Goal: Task Accomplishment & Management: Manage account settings

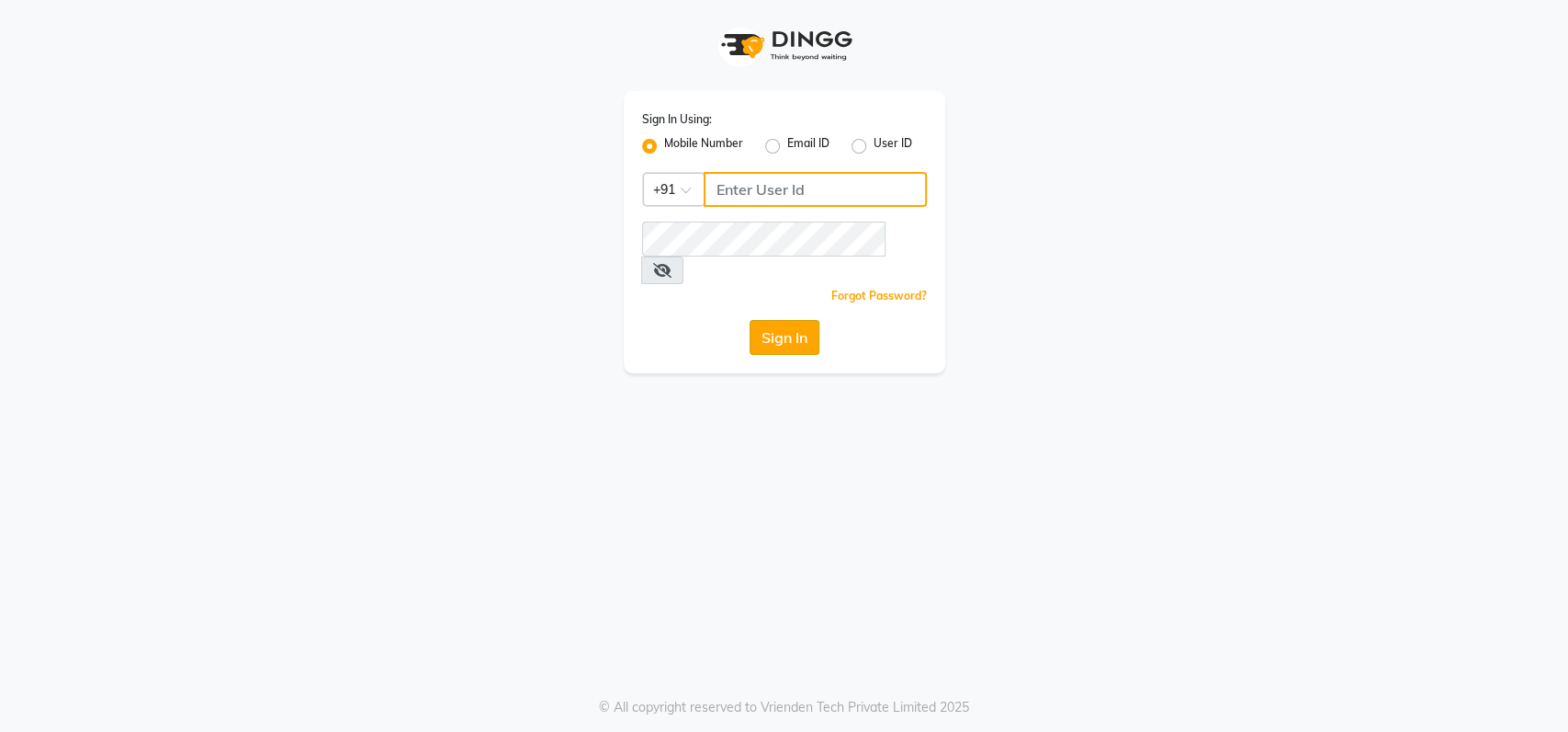
type input "9022420717"
click at [786, 320] on button "Sign In" at bounding box center [784, 336] width 70 height 35
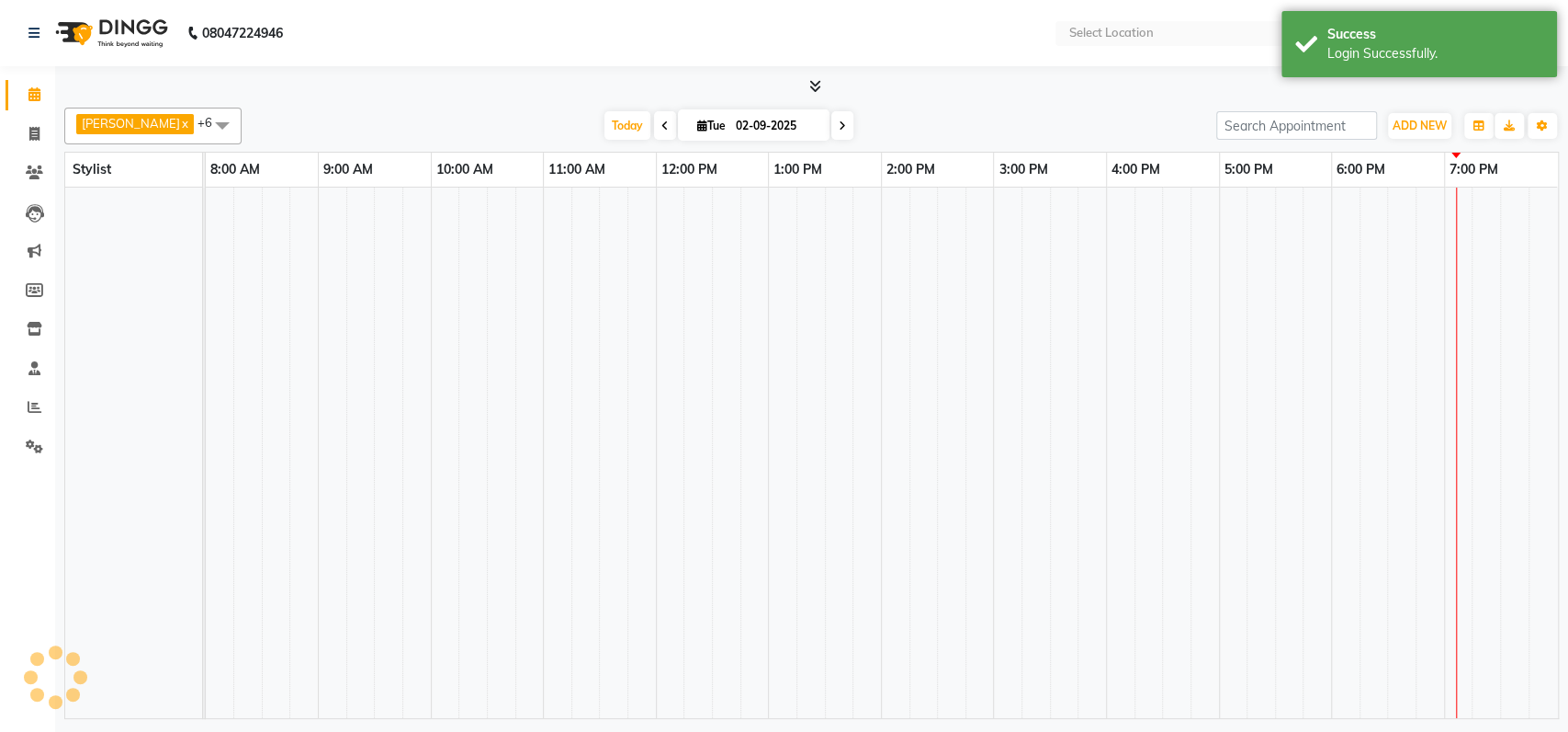
select select "en"
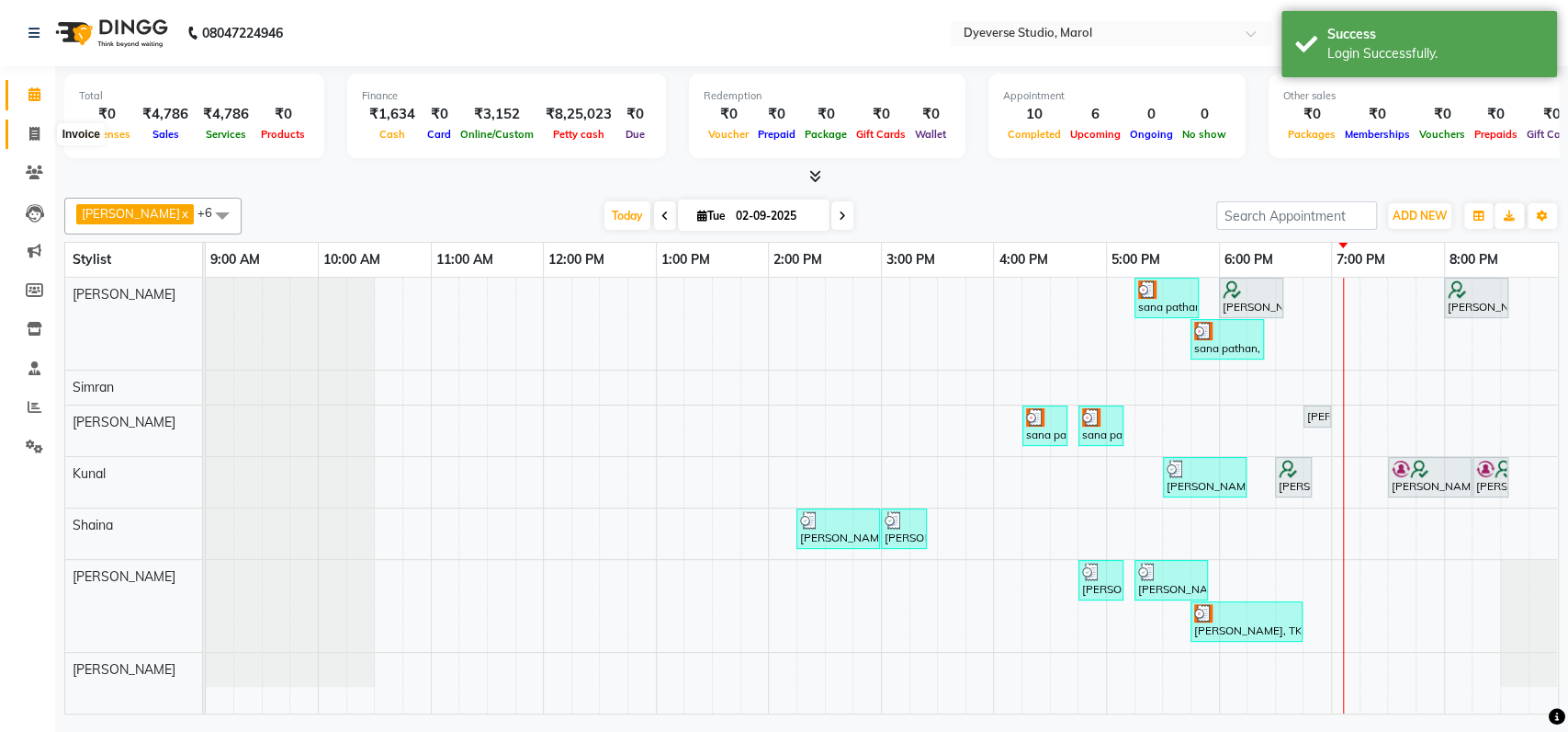
click at [32, 127] on icon at bounding box center [34, 133] width 10 height 14
select select "service"
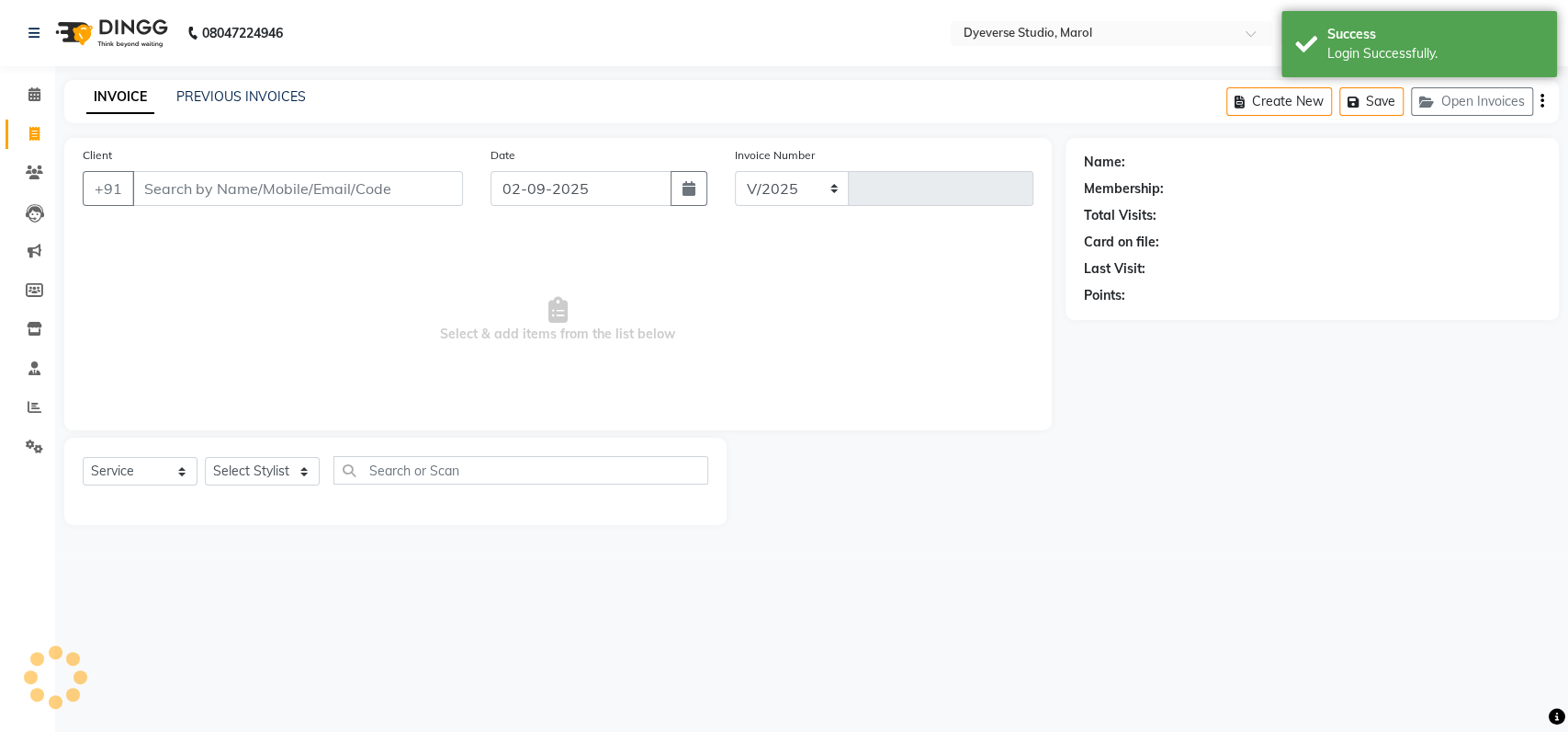
select select "6368"
type input "2101"
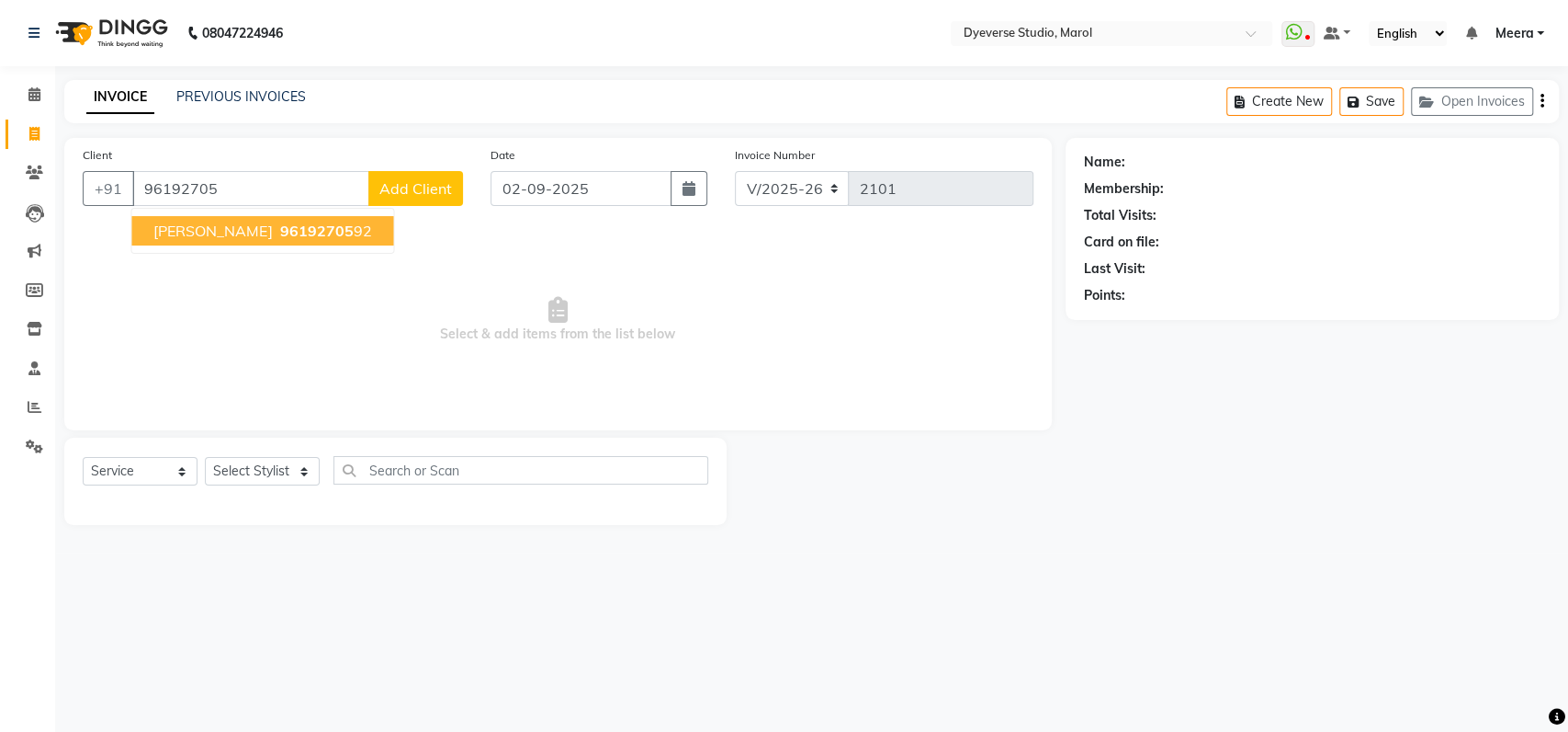
click at [316, 224] on ngb-highlight "96192705 92" at bounding box center [323, 231] width 96 height 19
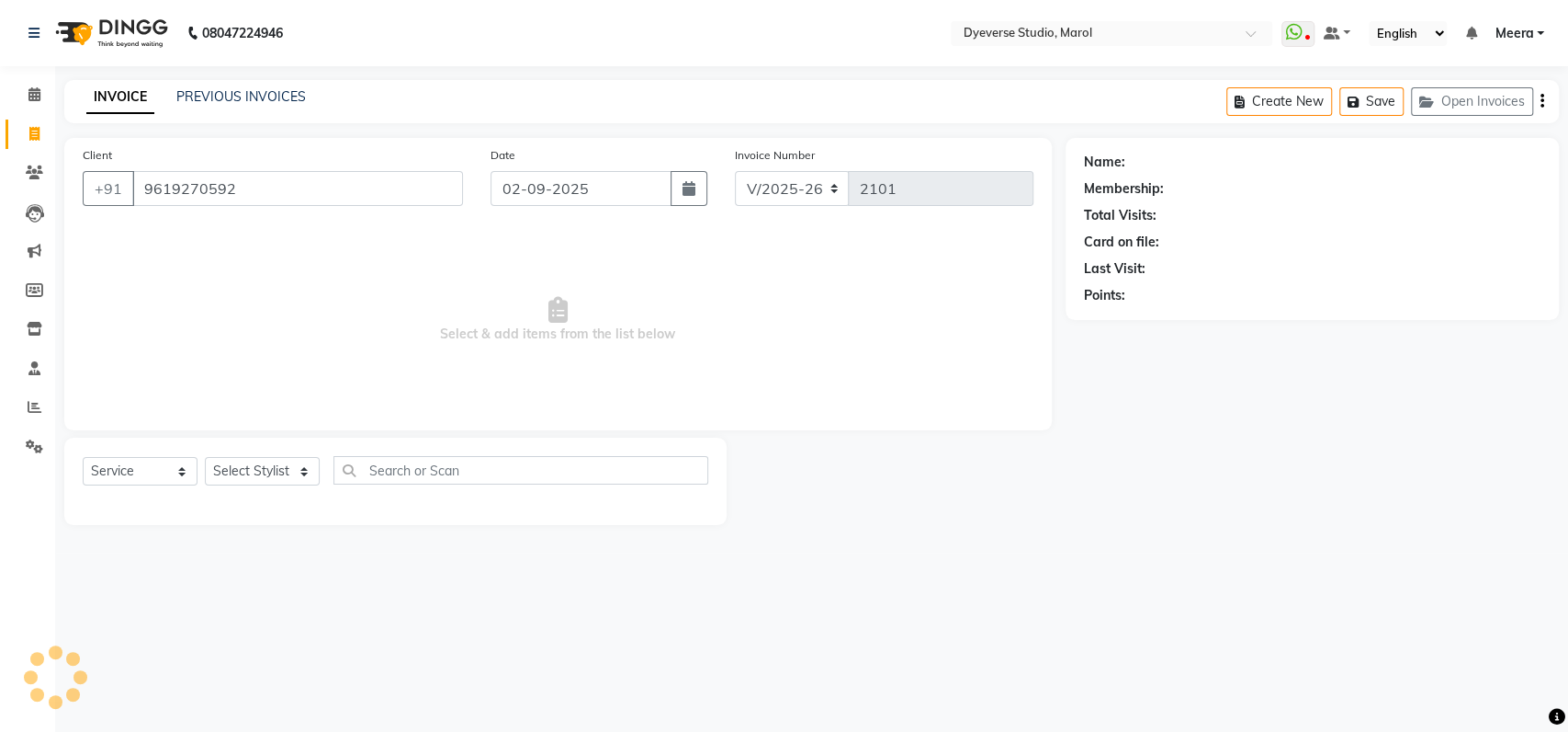
type input "9619270592"
click at [279, 228] on span "Select & add items from the list below" at bounding box center [557, 320] width 951 height 184
select select "2: Object"
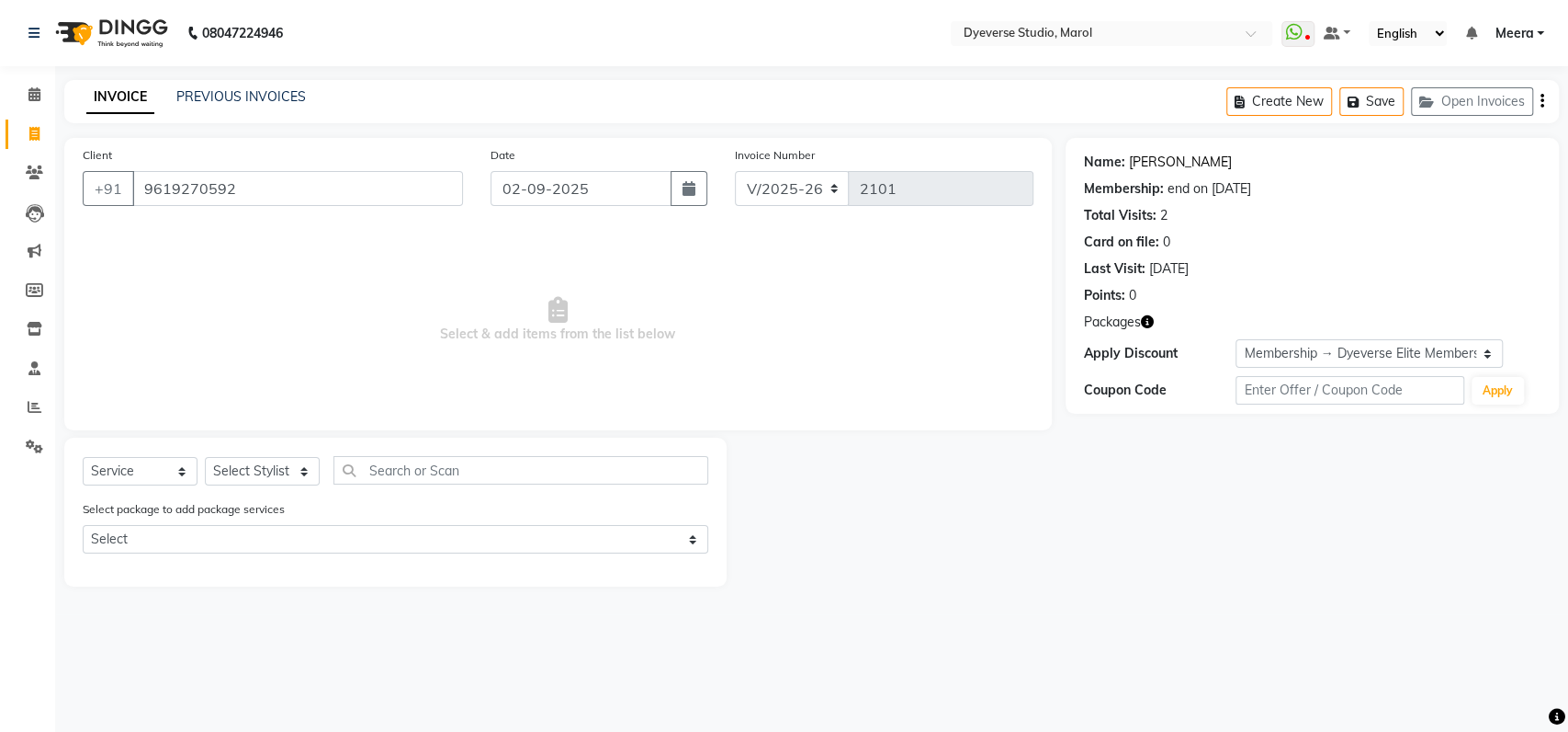
click at [1168, 161] on link "[PERSON_NAME]" at bounding box center [1180, 162] width 103 height 20
click at [264, 184] on input "9619270592" at bounding box center [297, 187] width 331 height 35
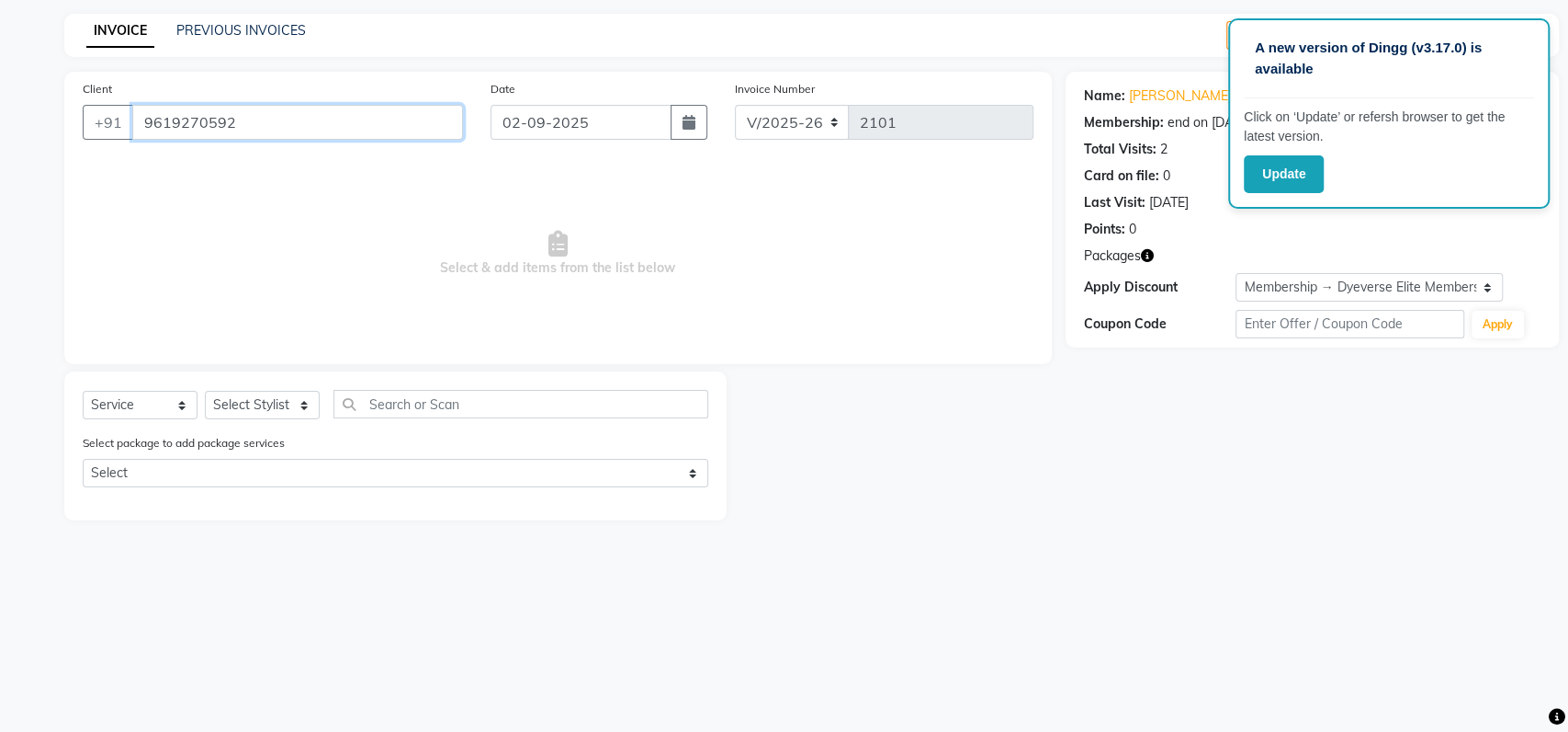
click at [278, 125] on input "9619270592" at bounding box center [297, 122] width 331 height 35
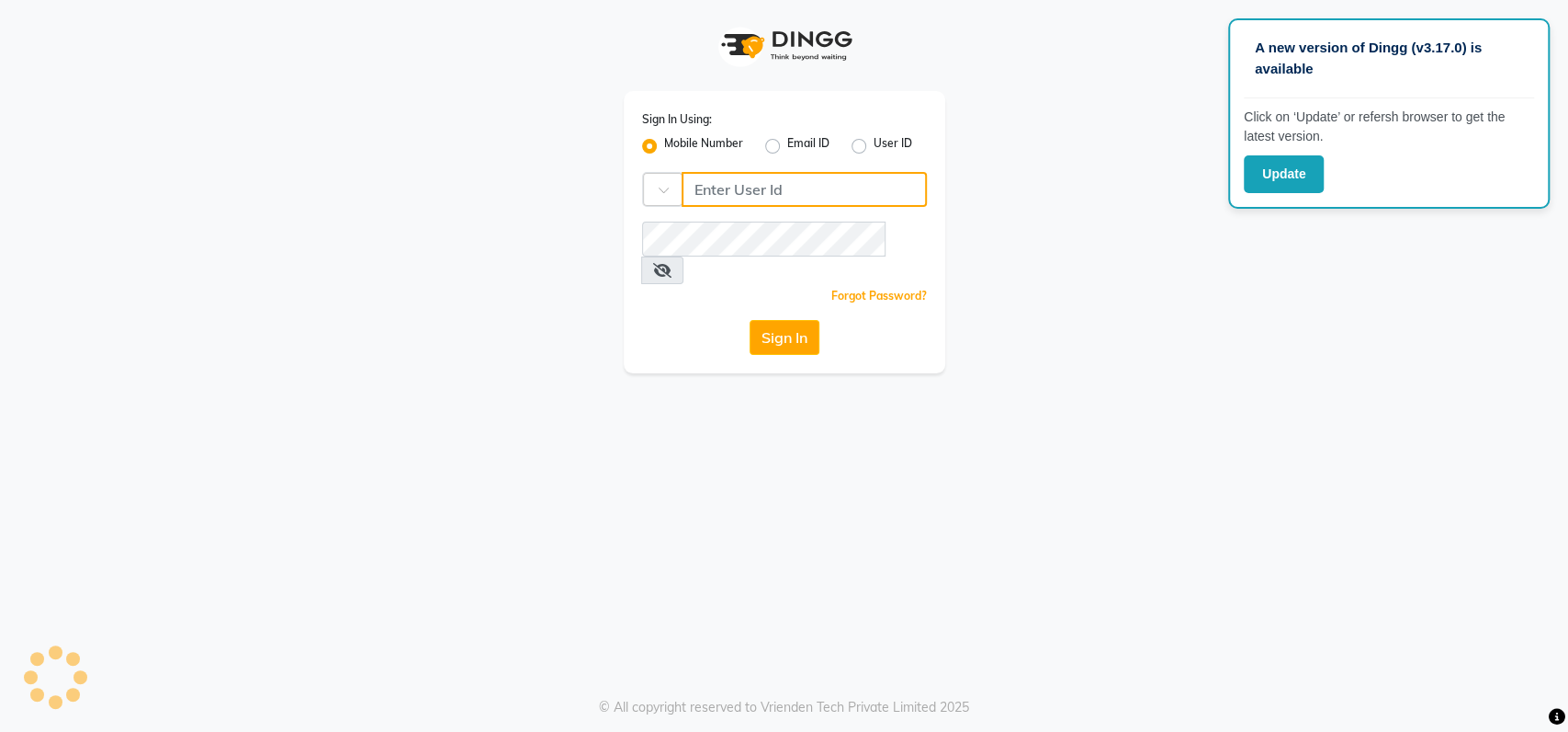
type input "9022420717"
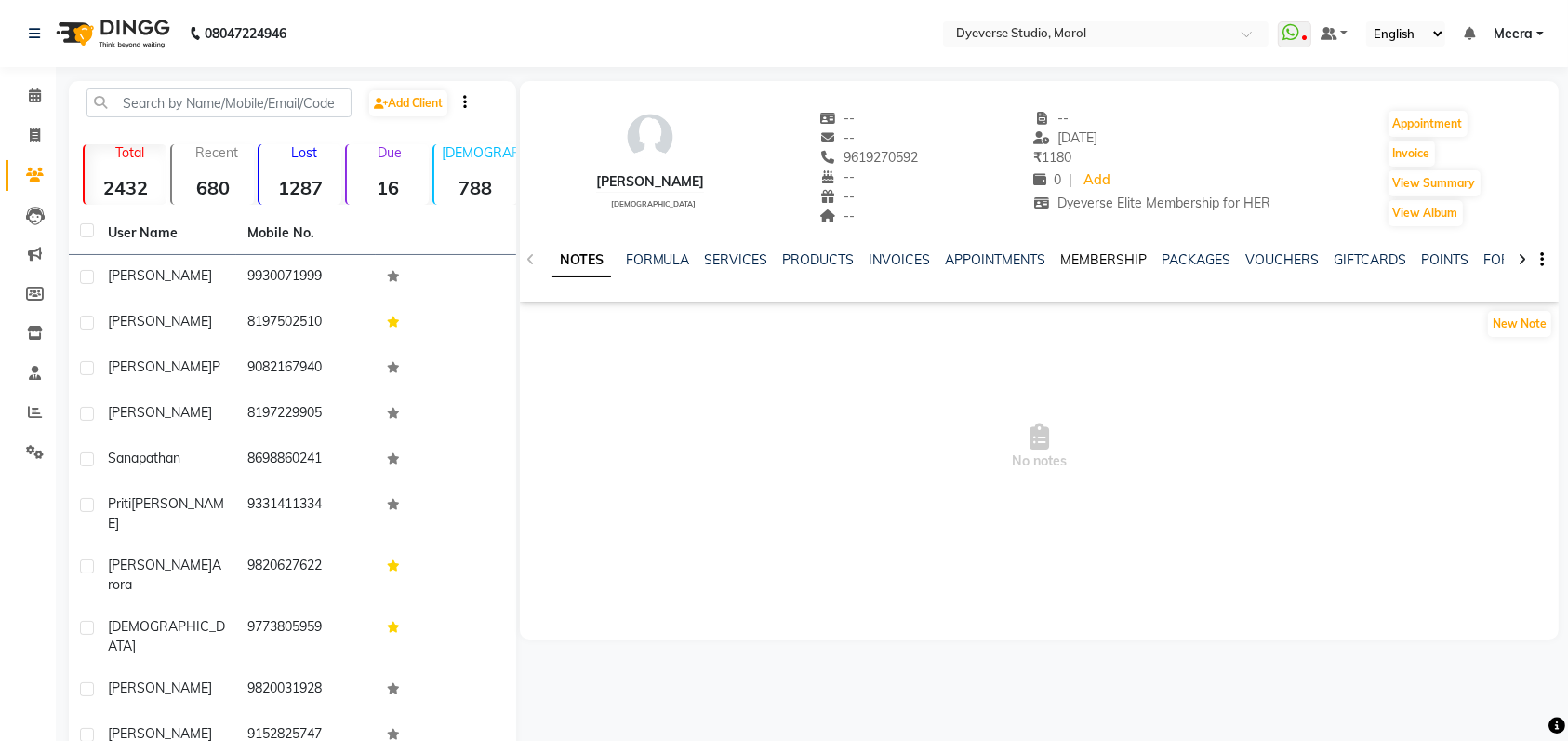
click at [1116, 253] on link "MEMBERSHIP" at bounding box center [1104, 260] width 86 height 17
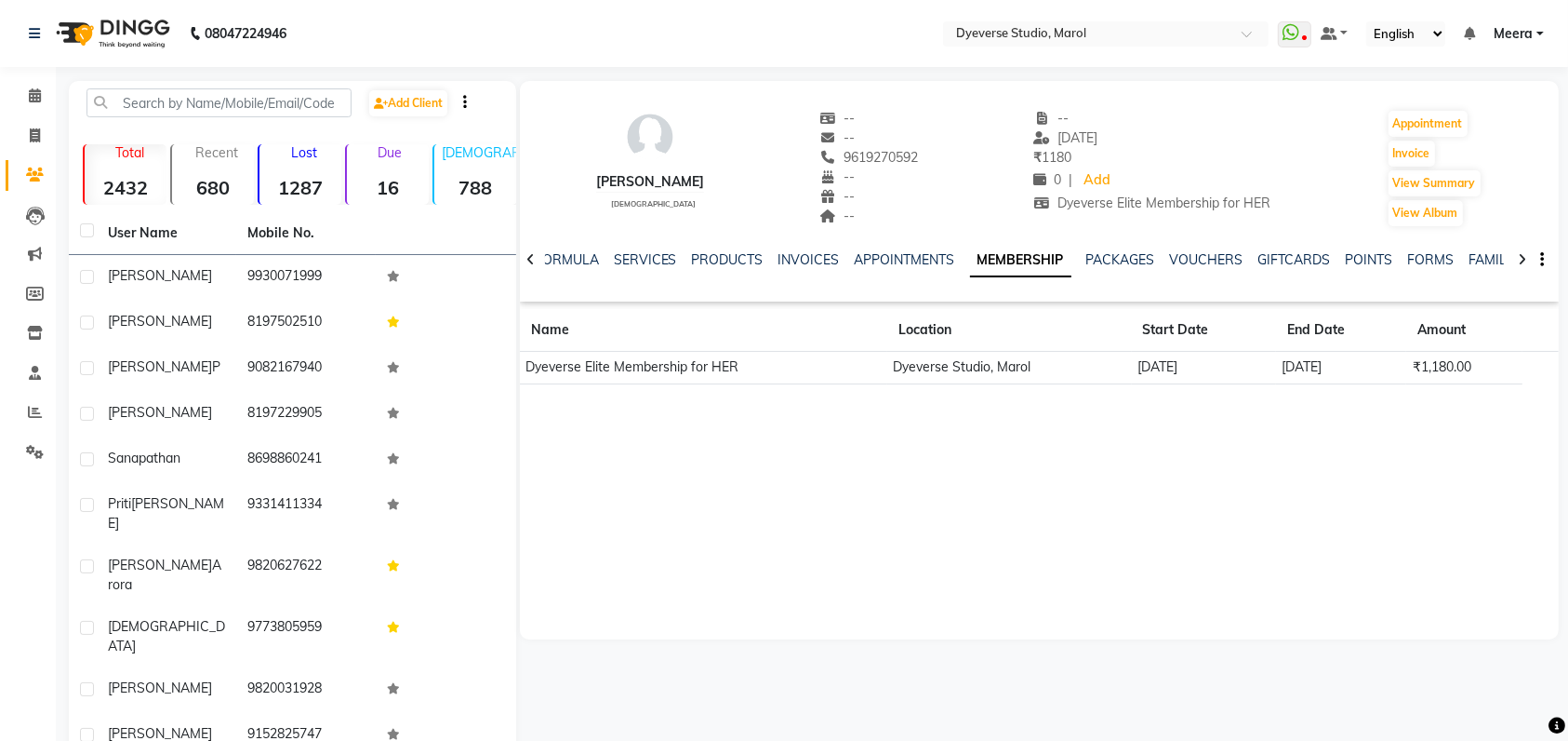
click at [1475, 268] on div "FAMILY" at bounding box center [1492, 260] width 45 height 20
click at [1476, 256] on link "FAMILY" at bounding box center [1492, 260] width 45 height 17
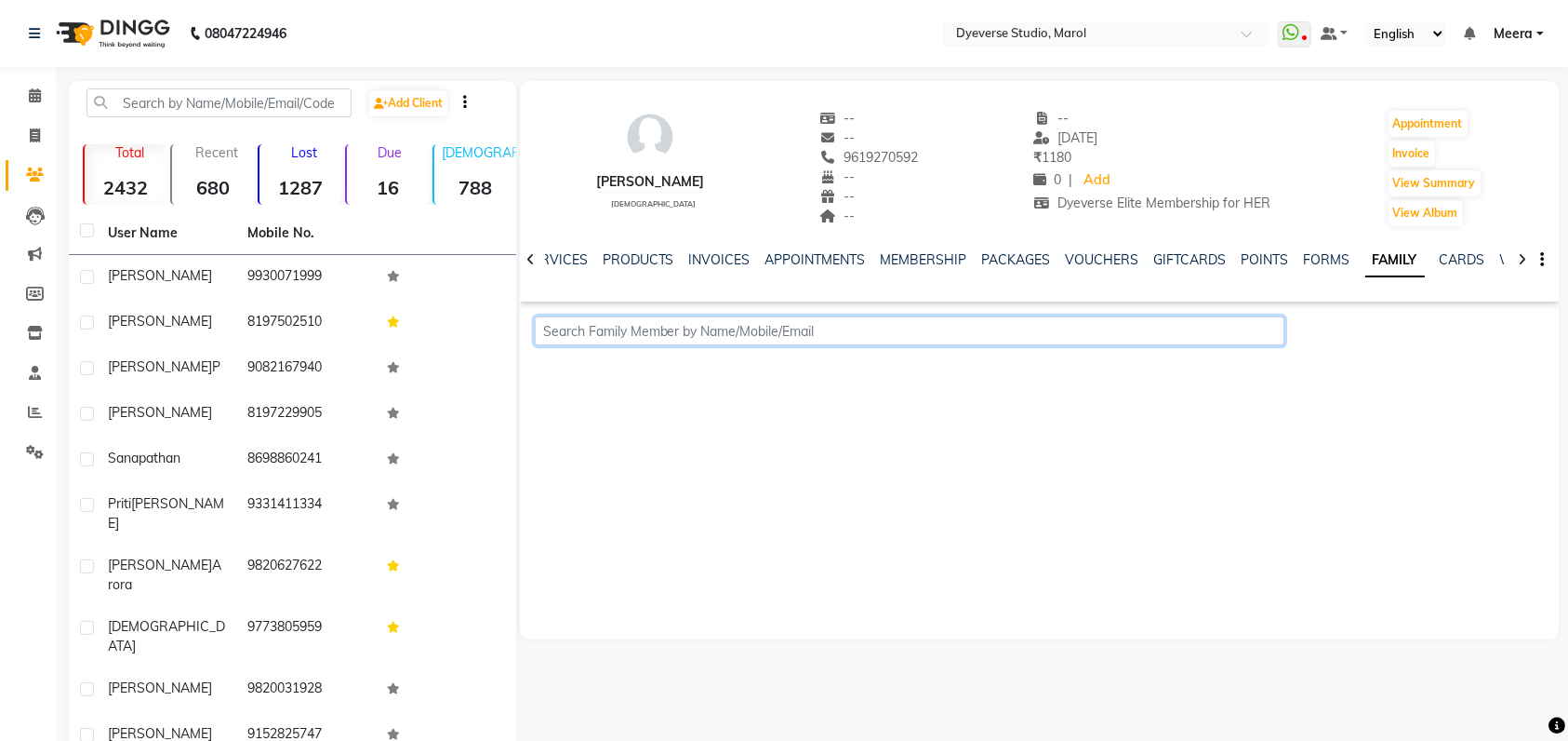
click at [801, 332] on input "text" at bounding box center [910, 330] width 750 height 28
paste input "9930071999"
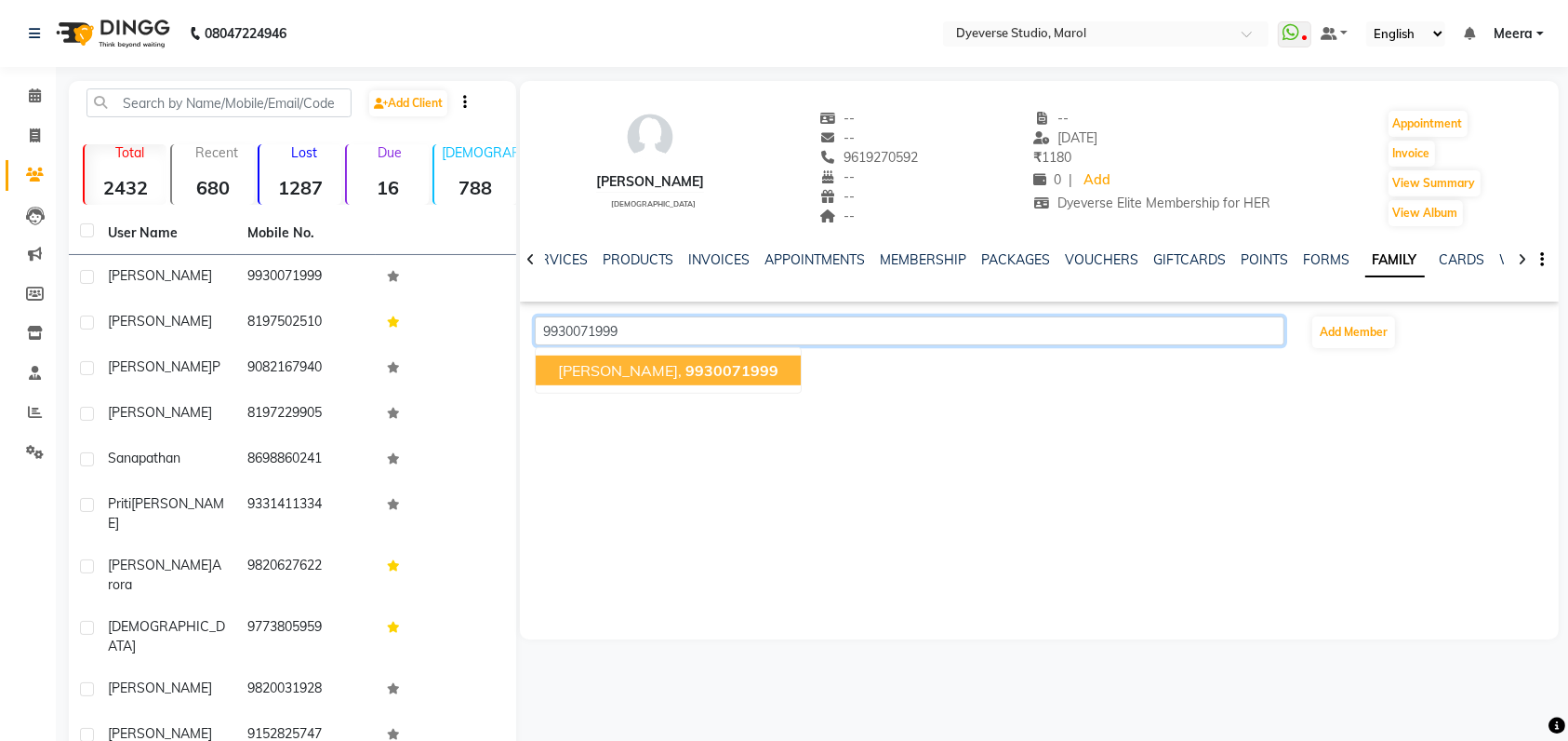
click at [686, 371] on span "9930071999" at bounding box center [732, 371] width 93 height 19
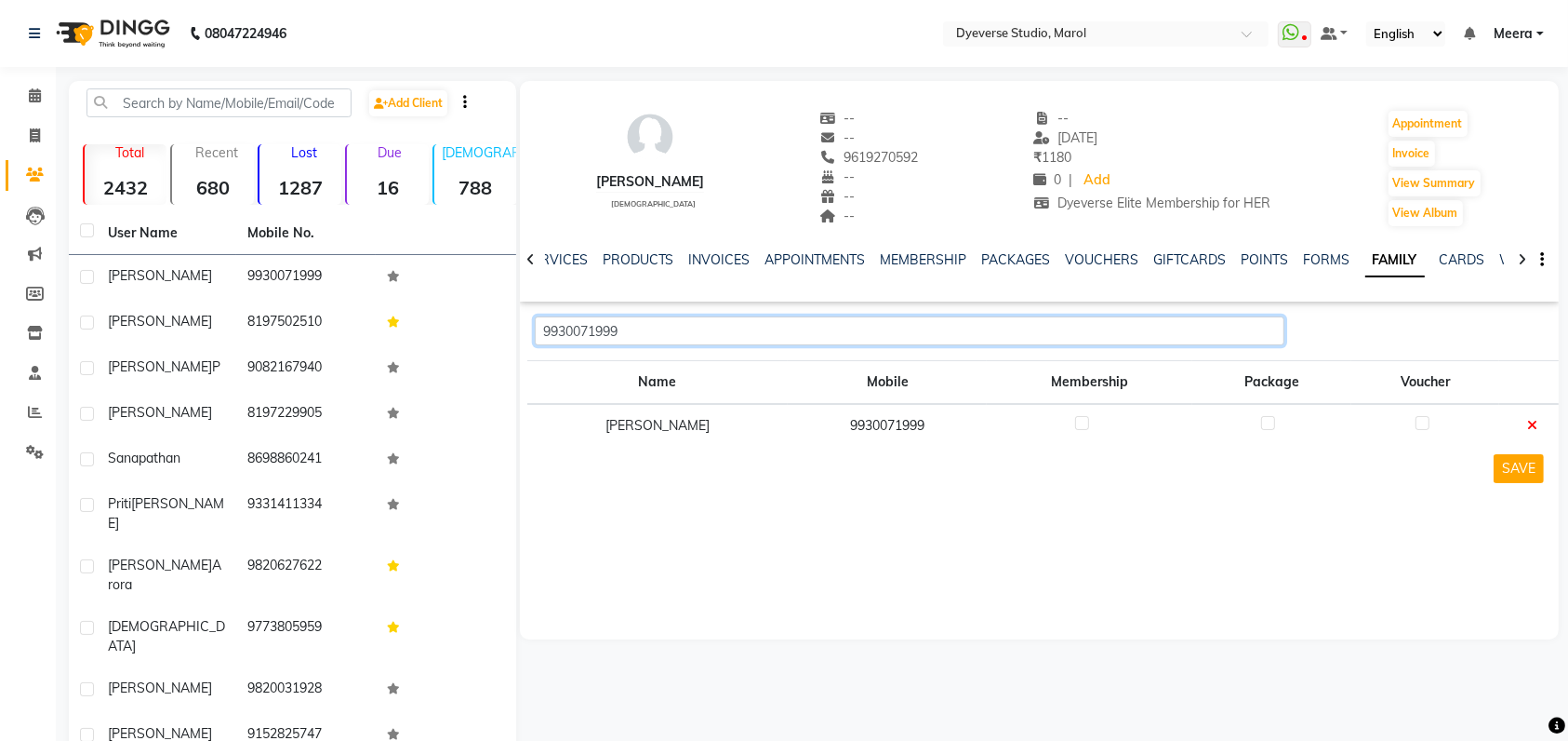
type input "9930071999"
click at [1076, 423] on label at bounding box center [1082, 422] width 14 height 14
click at [1076, 423] on input "checkbox" at bounding box center [1081, 423] width 12 height 12
checkbox input "true"
click at [1528, 469] on button "SAVE" at bounding box center [1519, 469] width 50 height 28
